Goal: Information Seeking & Learning: Check status

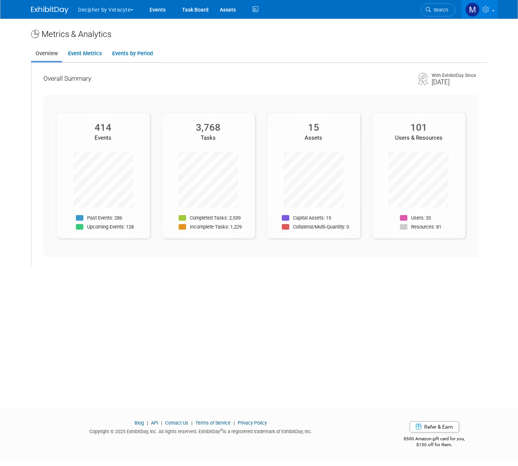
click at [129, 137] on div "Events" at bounding box center [102, 138] width 93 height 8
click at [82, 52] on link "Event Metrics" at bounding box center [84, 53] width 43 height 15
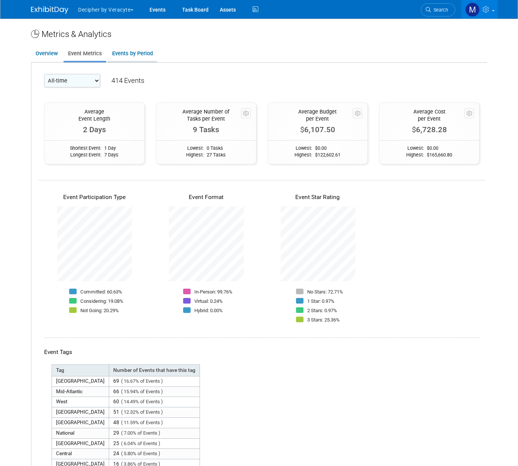
click at [113, 51] on link "Events by Period" at bounding box center [132, 53] width 49 height 15
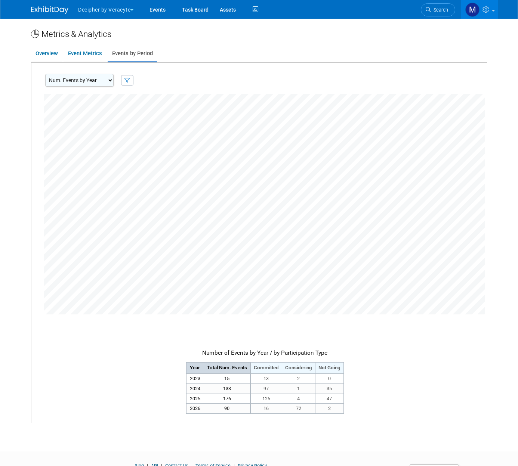
click at [87, 79] on select "Num. Events by Year Num. Events by Quarter Num. Events by Month" at bounding box center [79, 80] width 68 height 13
select select "EventsByQuarter"
click at [45, 74] on select "Num. Events by Year Num. Events by Quarter Num. Events by Month" at bounding box center [79, 80] width 68 height 13
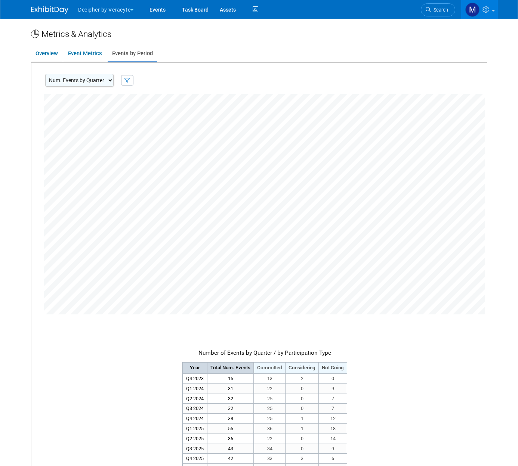
click at [124, 82] on icon "button" at bounding box center [127, 80] width 6 height 5
click at [49, 128] on input "Not Going" at bounding box center [51, 127] width 5 height 5
checkbox input "false"
click at [83, 145] on button "Ok" at bounding box center [86, 144] width 16 height 13
click at [87, 78] on select "Num. Events by Year Num. Events by Quarter Num. Events by Month" at bounding box center [79, 80] width 68 height 13
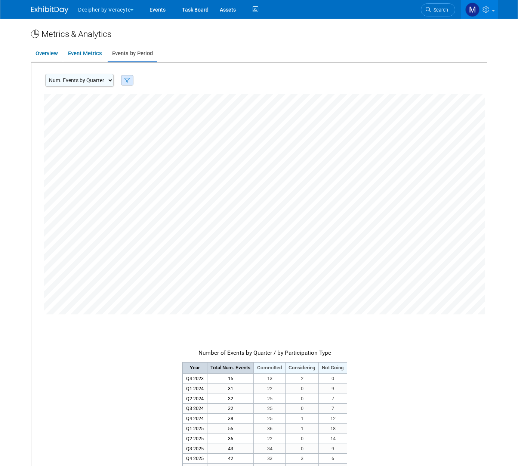
click at [124, 78] on icon "button" at bounding box center [127, 80] width 6 height 5
click at [49, 116] on input "Considering" at bounding box center [51, 117] width 5 height 5
checkbox input "false"
click at [87, 145] on button "Ok" at bounding box center [86, 144] width 16 height 13
click at [420, 398] on div "Number of Events by Quarter / by Participation Type Year Total Num. Events Comm…" at bounding box center [264, 299] width 448 height 410
